Goal: Information Seeking & Learning: Learn about a topic

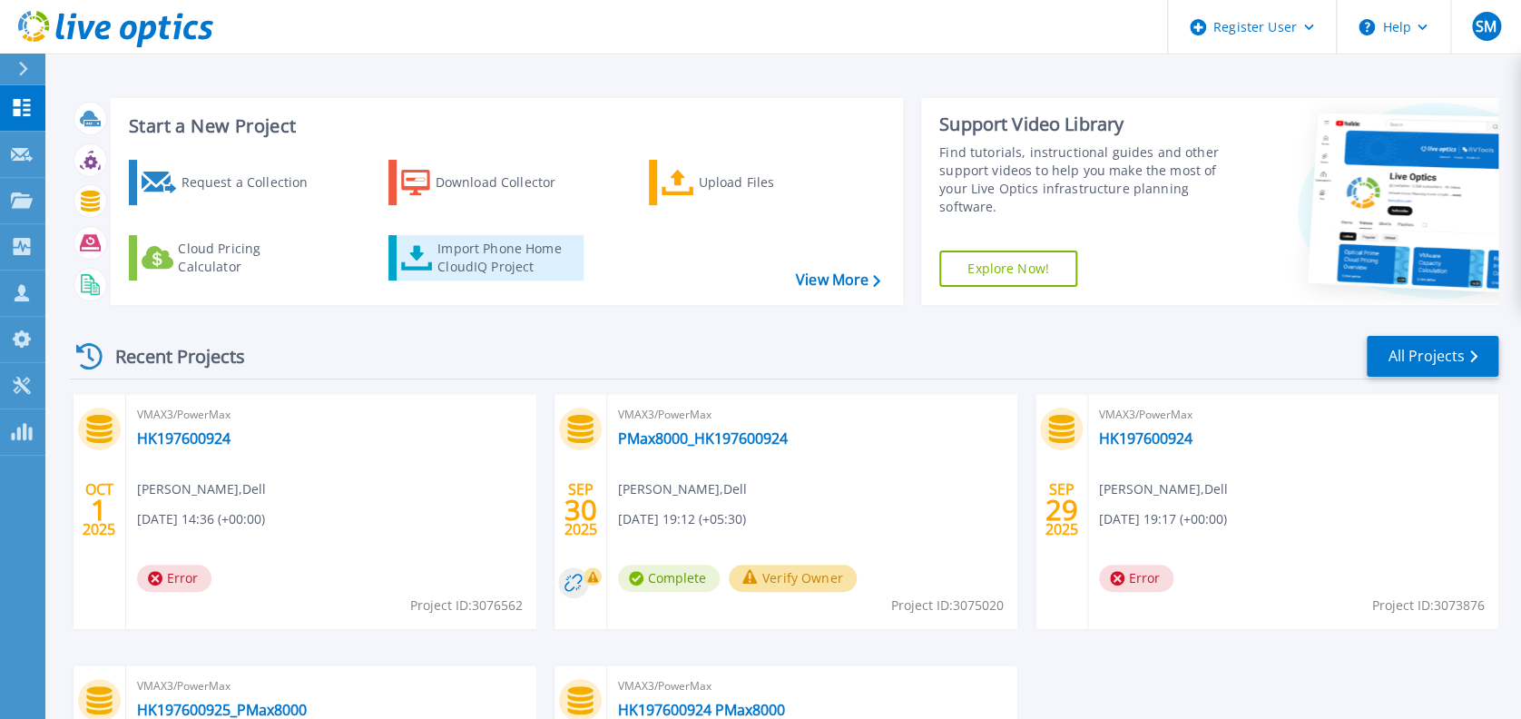
drag, startPoint x: 0, startPoint y: 0, endPoint x: 417, endPoint y: 257, distance: 489.5
drag, startPoint x: 417, startPoint y: 257, endPoint x: 377, endPoint y: 62, distance: 199.2
click at [377, 62] on div "Start a New Project Request a Collection Download Collector Upload Files Cloud …" at bounding box center [783, 475] width 1476 height 951
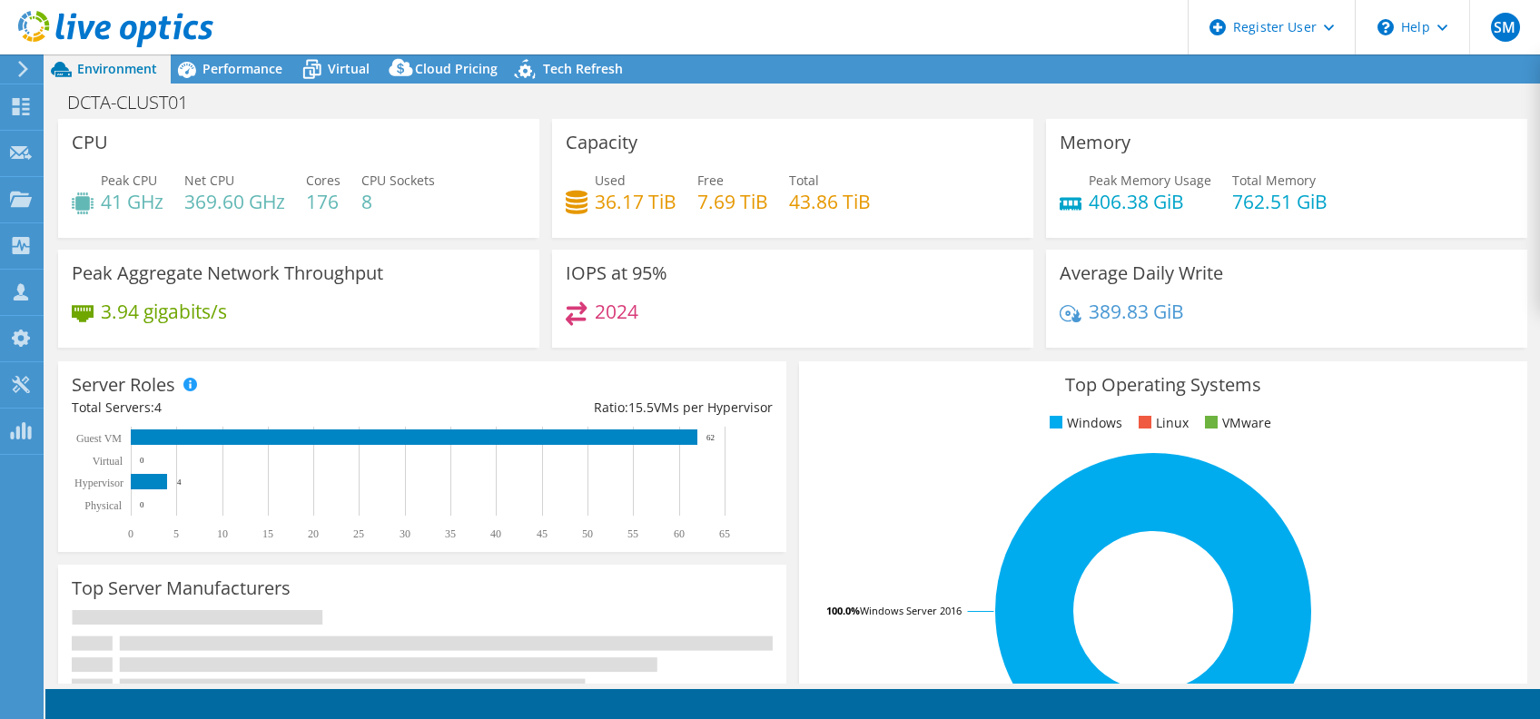
select select "USEast"
select select "USD"
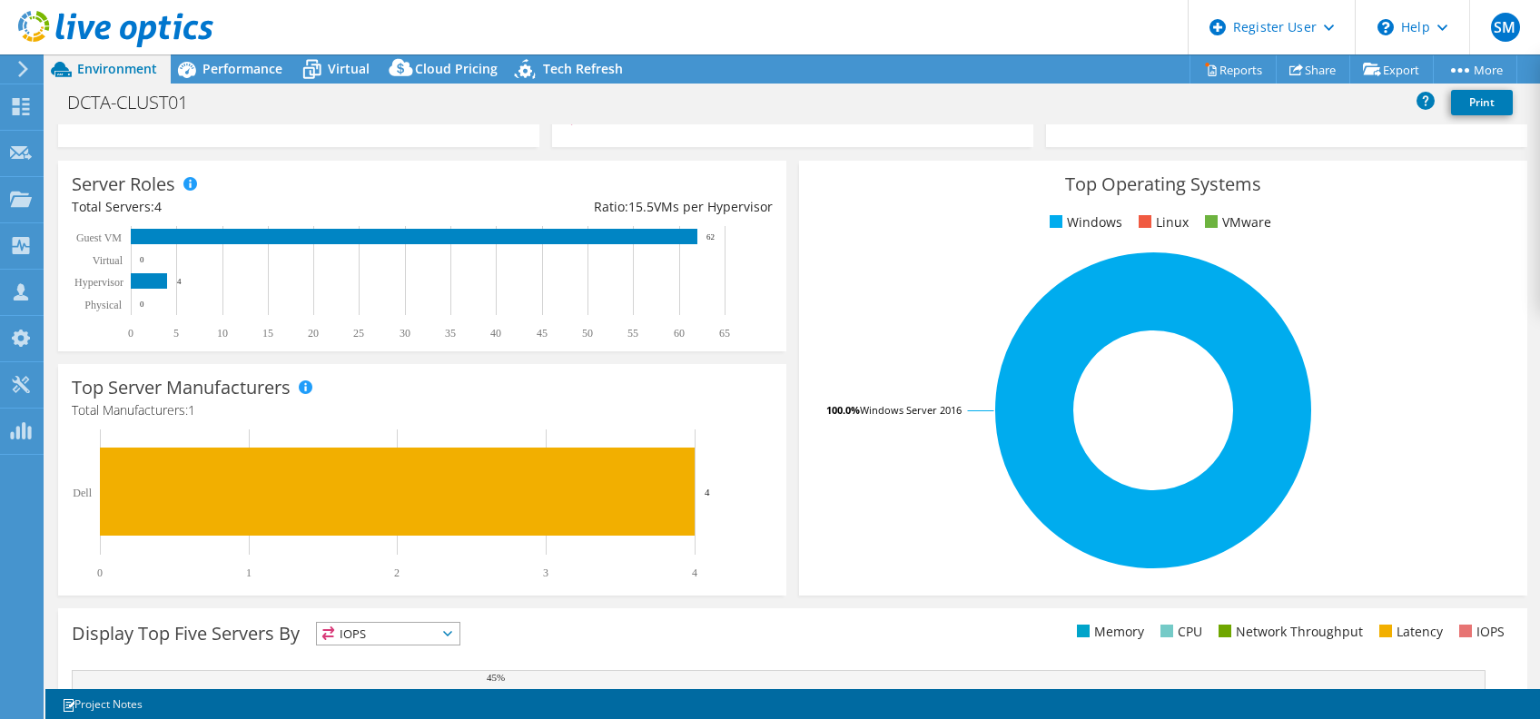
scroll to position [204, 0]
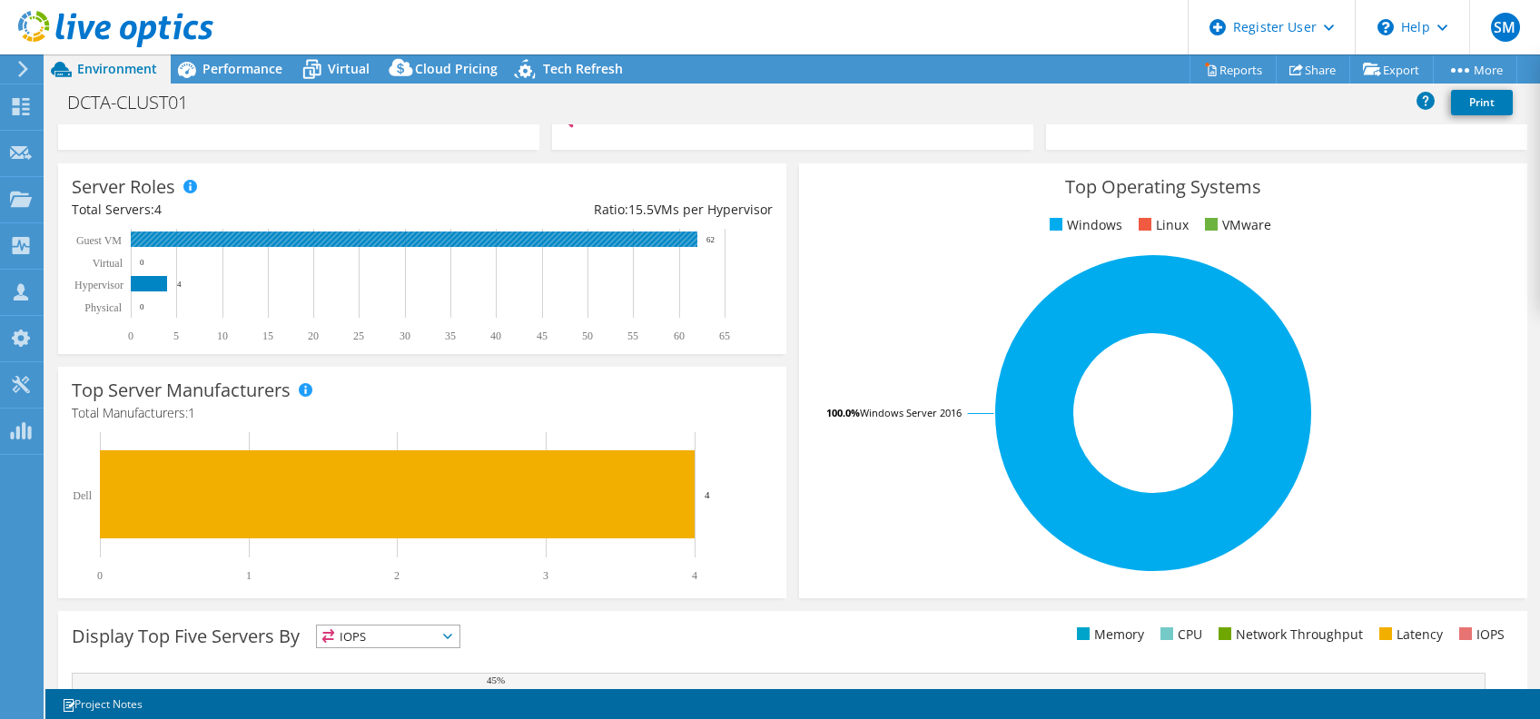
click at [358, 241] on rect at bounding box center [414, 238] width 566 height 15
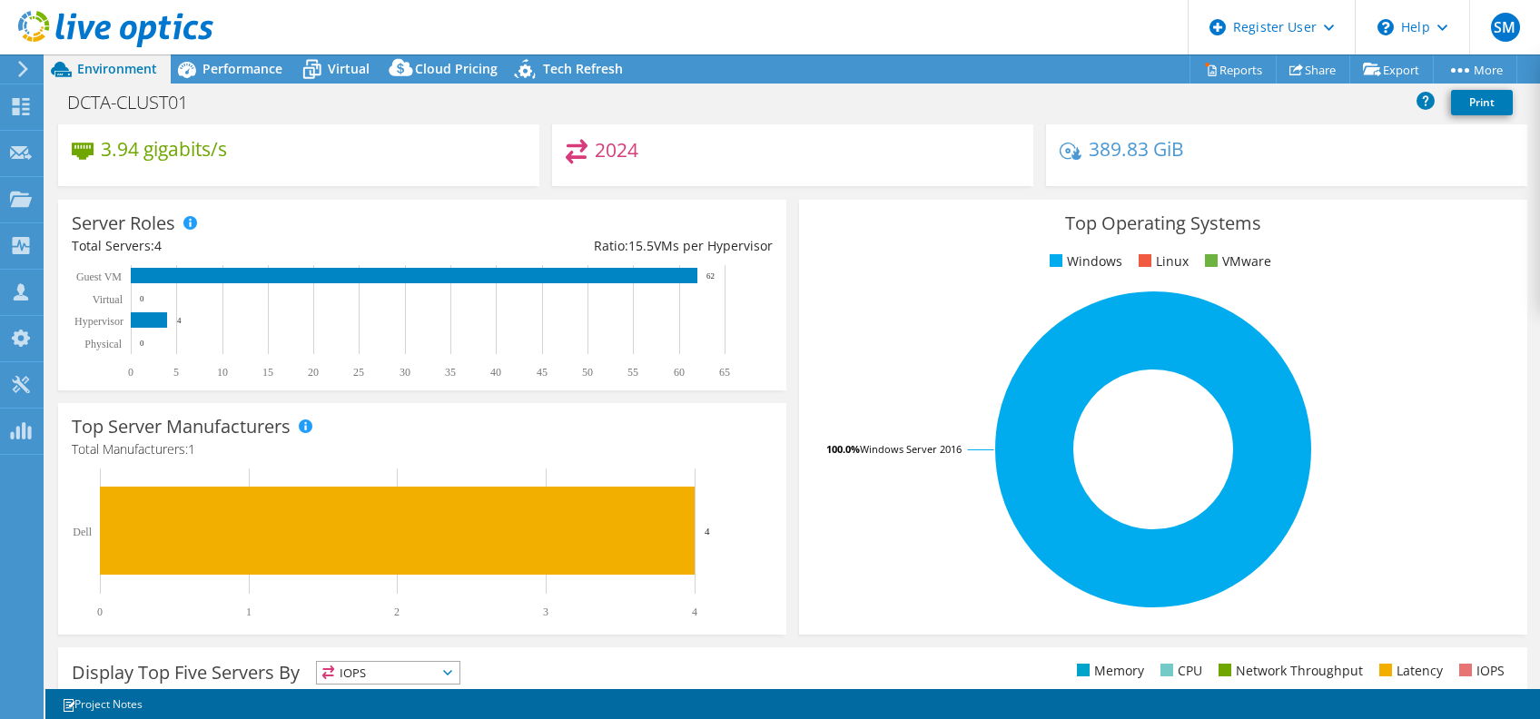
scroll to position [171, 0]
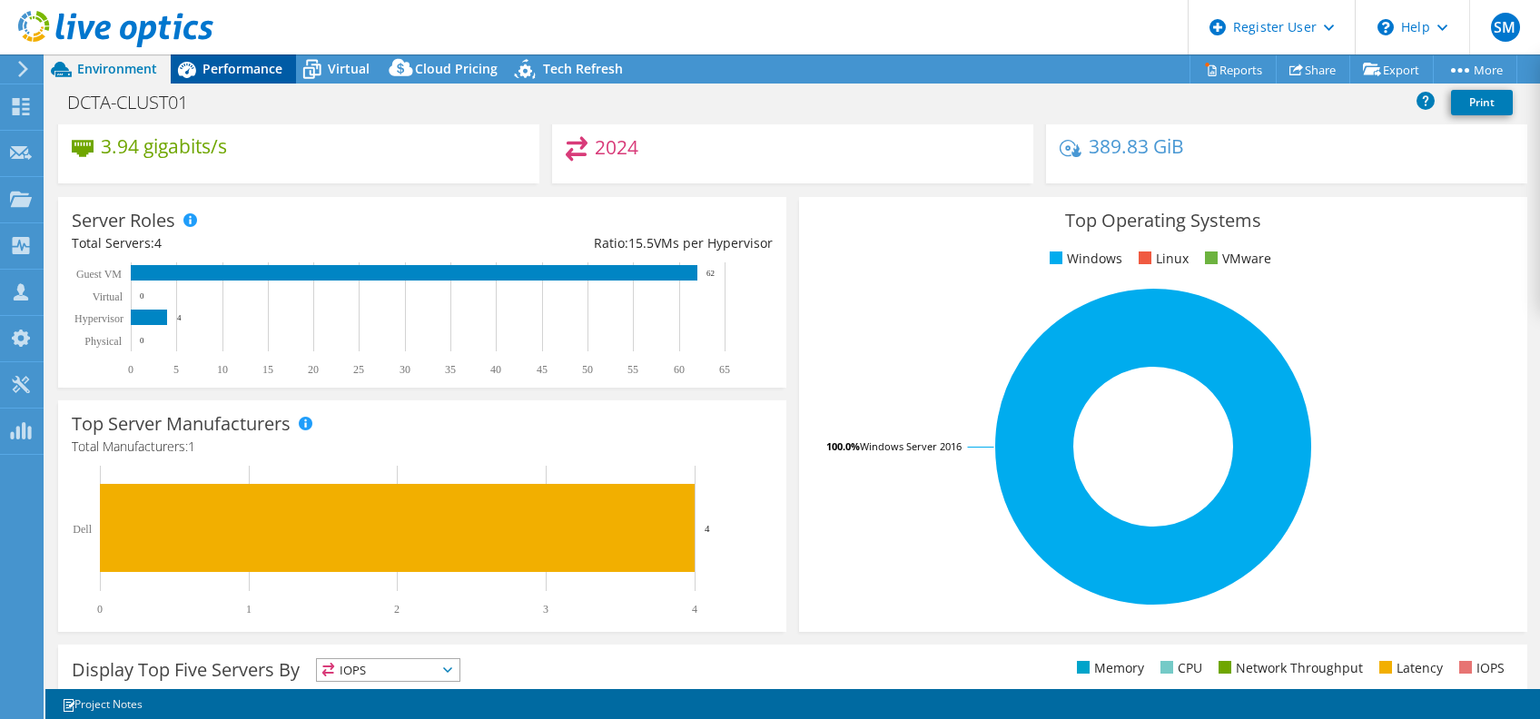
click at [229, 77] on span "Performance" at bounding box center [242, 68] width 80 height 17
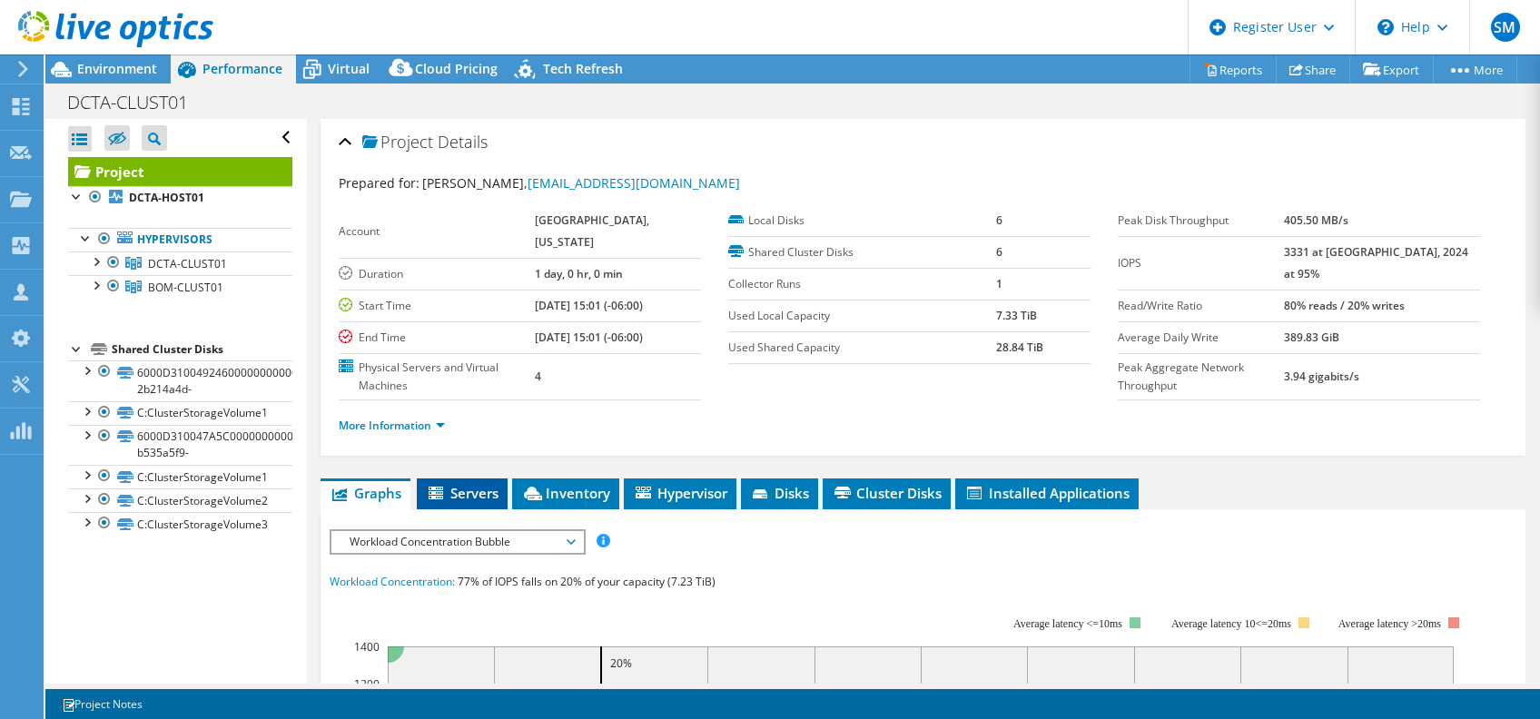
click at [467, 484] on span "Servers" at bounding box center [462, 493] width 73 height 18
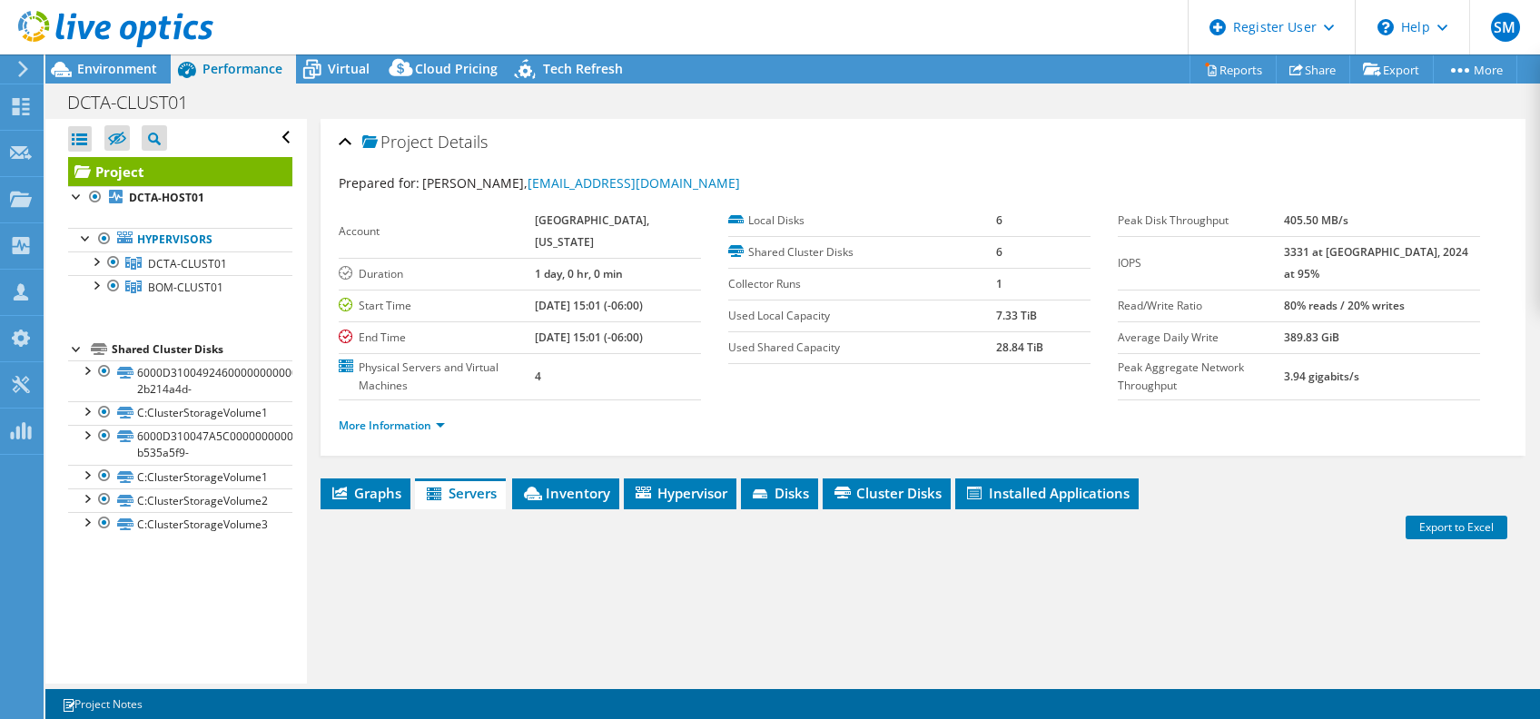
scroll to position [242, 0]
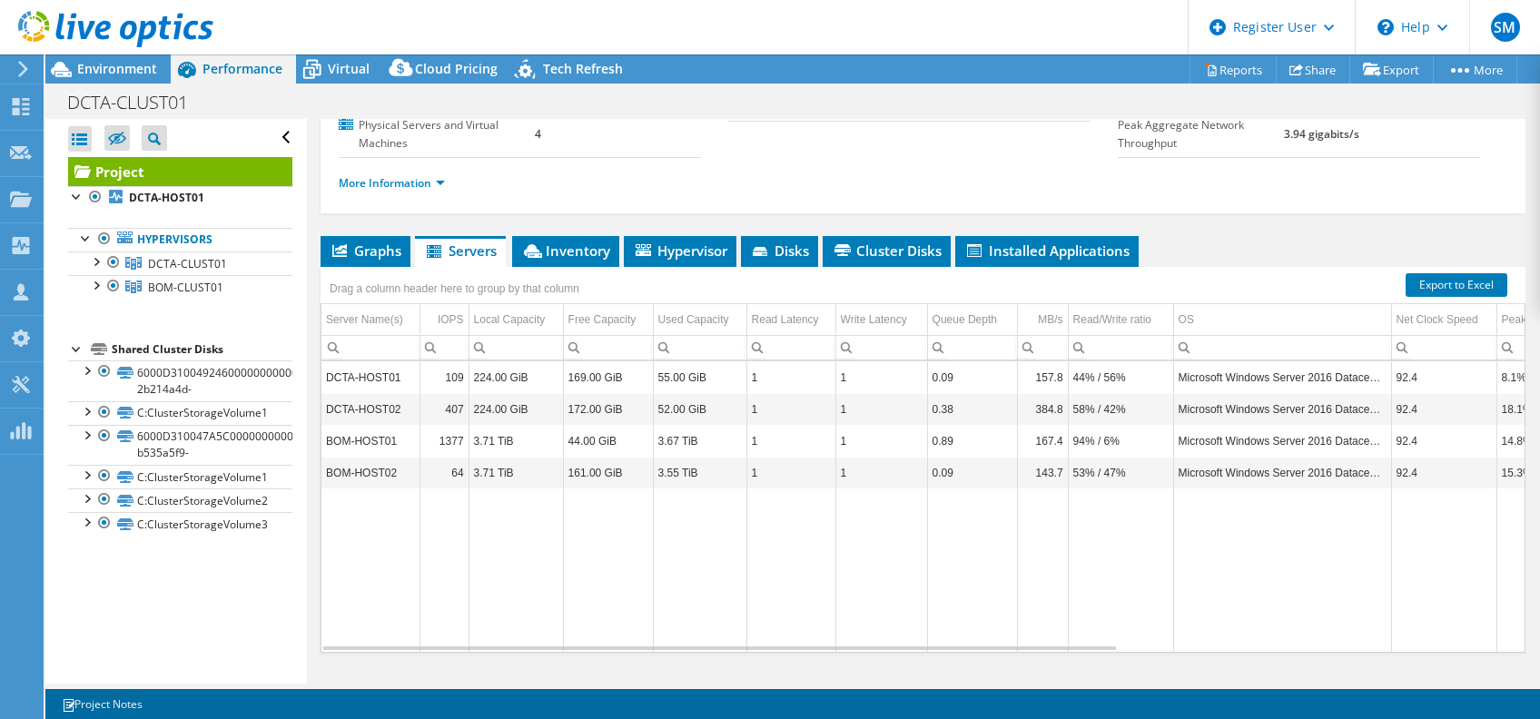
click at [916, 189] on div "Project Details Prepared for: Kyler Hagler, khagler@dcta.net Account DENTON COU…" at bounding box center [923, 299] width 1232 height 845
click at [914, 194] on div "Project Details Prepared for: Kyler Hagler, khagler@dcta.net Account DENTON COU…" at bounding box center [923, 299] width 1232 height 845
click at [914, 241] on span "Cluster Disks" at bounding box center [887, 250] width 110 height 18
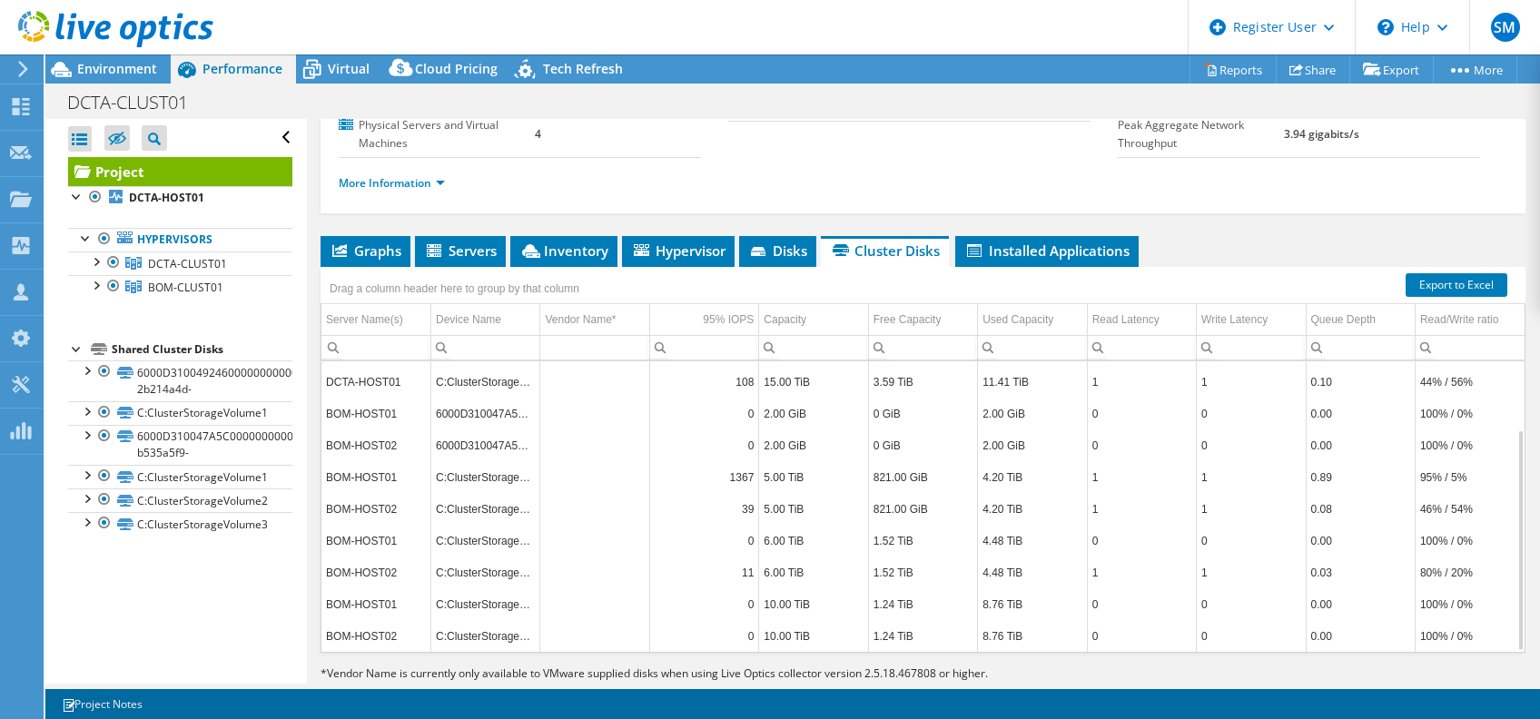
scroll to position [91, 0]
click at [692, 241] on span "Hypervisor" at bounding box center [678, 250] width 94 height 18
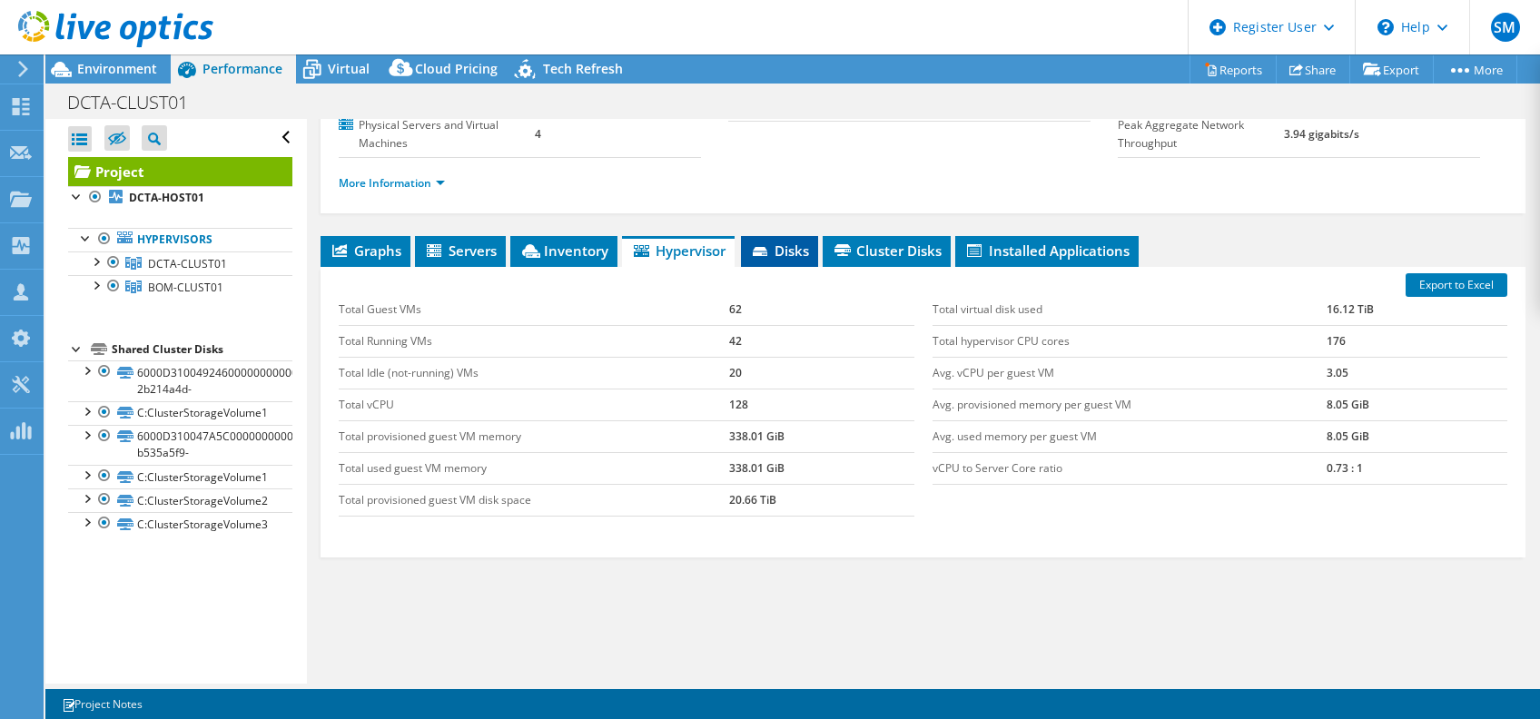
click at [771, 247] on icon at bounding box center [762, 253] width 18 height 12
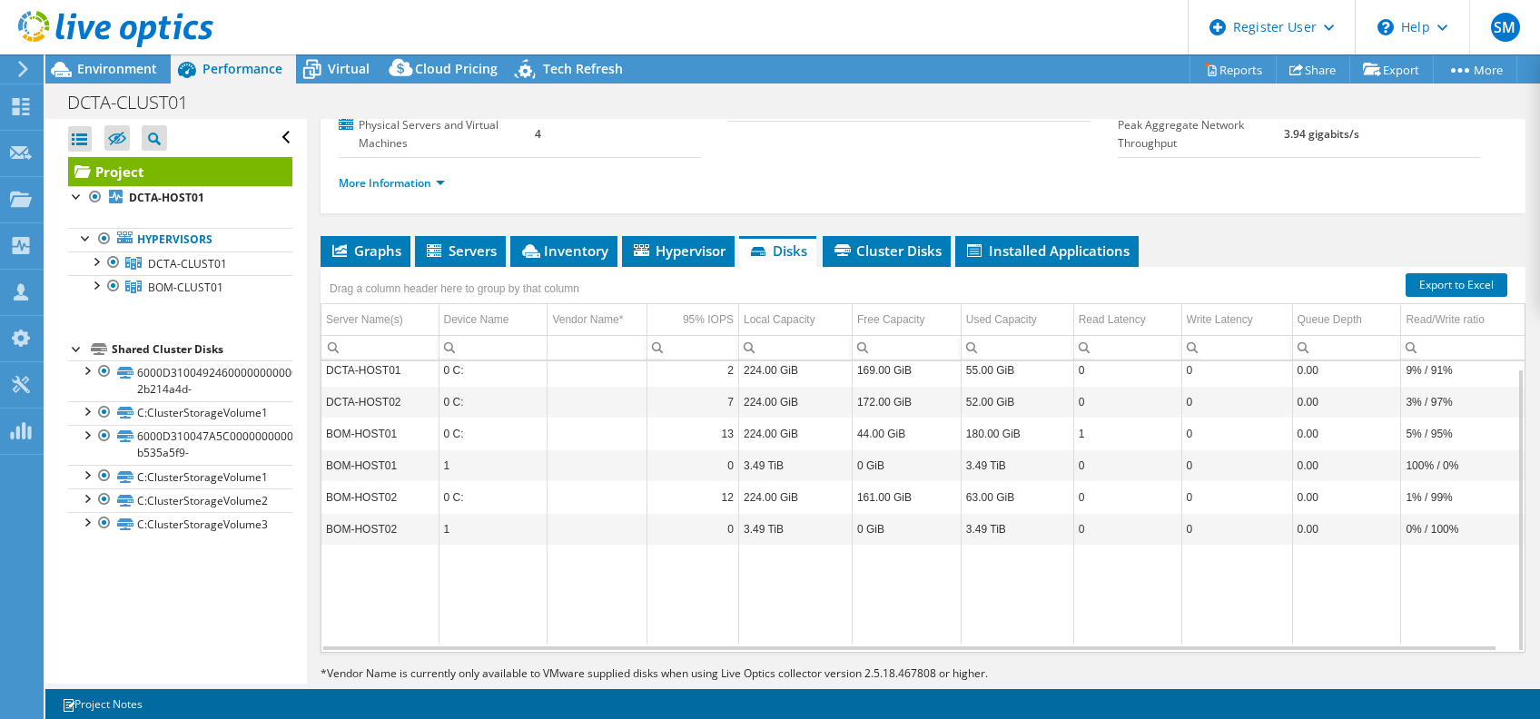
scroll to position [6, 0]
click at [472, 193] on div "Project Details Prepared for: Kyler Hagler, khagler@dcta.net Account DENTON COU…" at bounding box center [923, 299] width 1232 height 845
click at [475, 241] on span "Servers" at bounding box center [460, 250] width 73 height 18
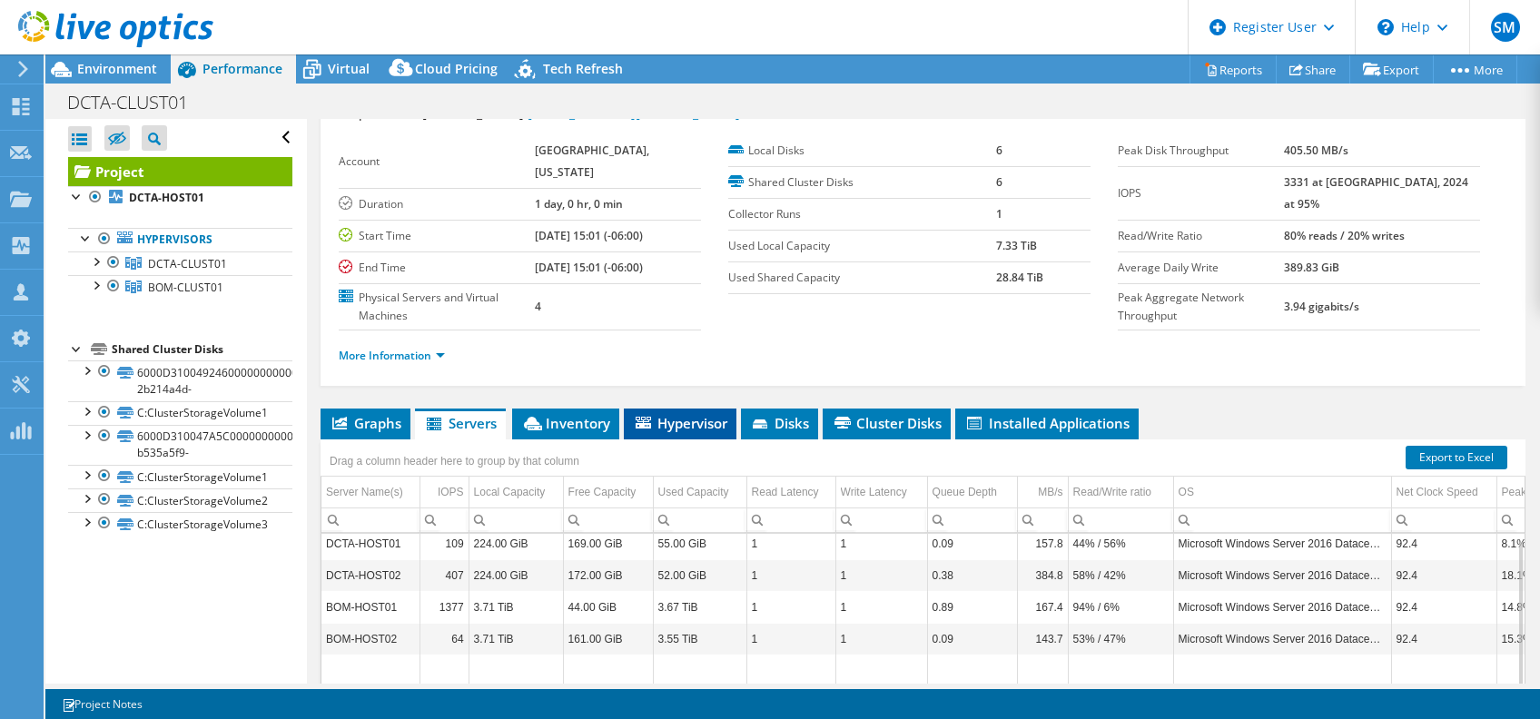
click at [717, 414] on span "Hypervisor" at bounding box center [680, 423] width 94 height 18
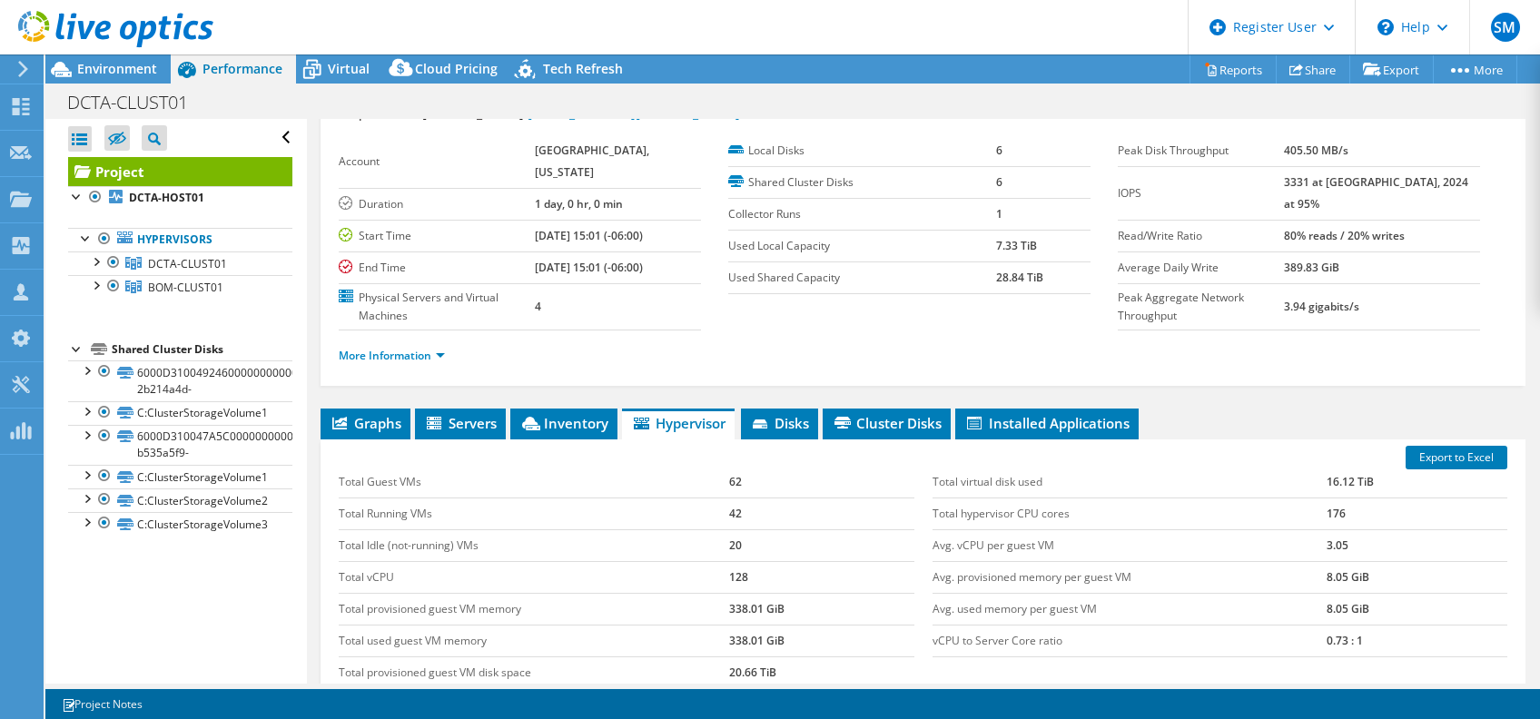
scroll to position [111, 0]
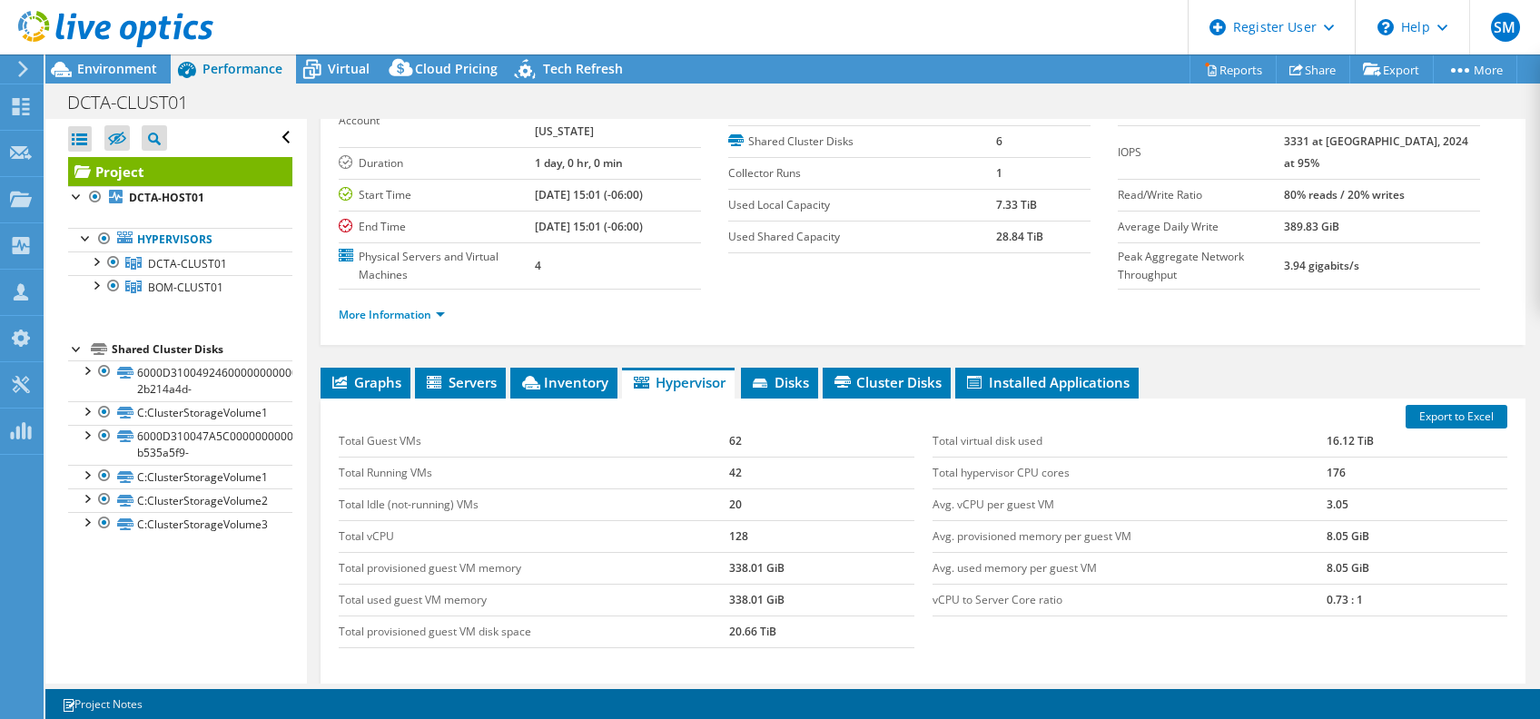
click at [729, 457] on td "42" at bounding box center [821, 473] width 184 height 32
click at [412, 457] on td "Total Running VMs" at bounding box center [534, 473] width 390 height 32
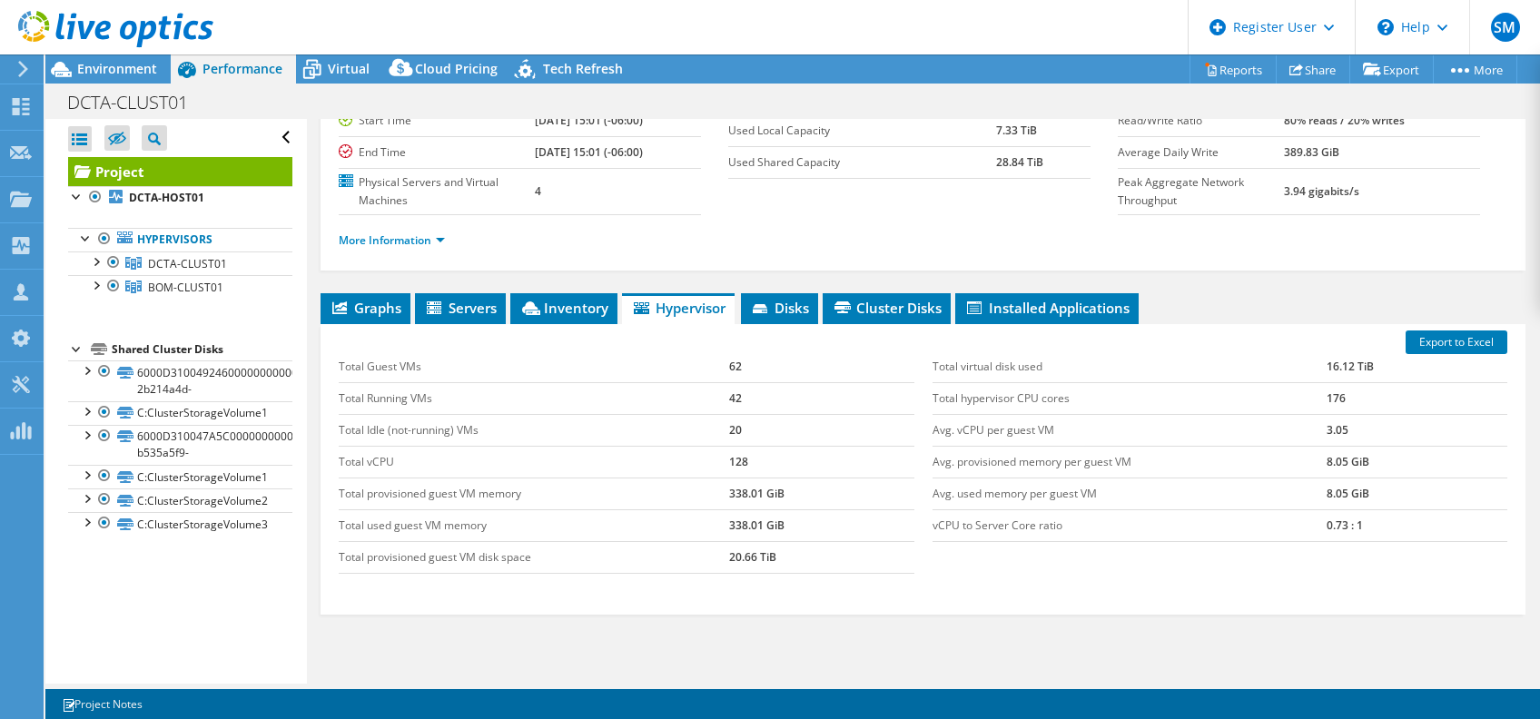
scroll to position [0, 0]
